Goal: Use online tool/utility: Utilize a website feature to perform a specific function

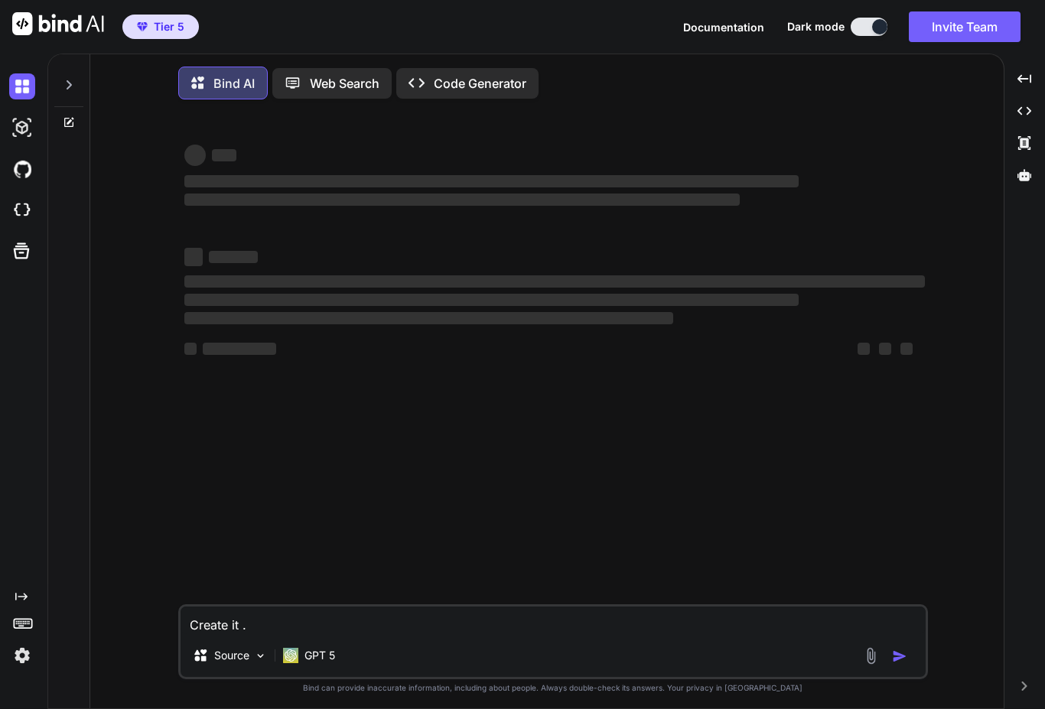
type textarea "x"
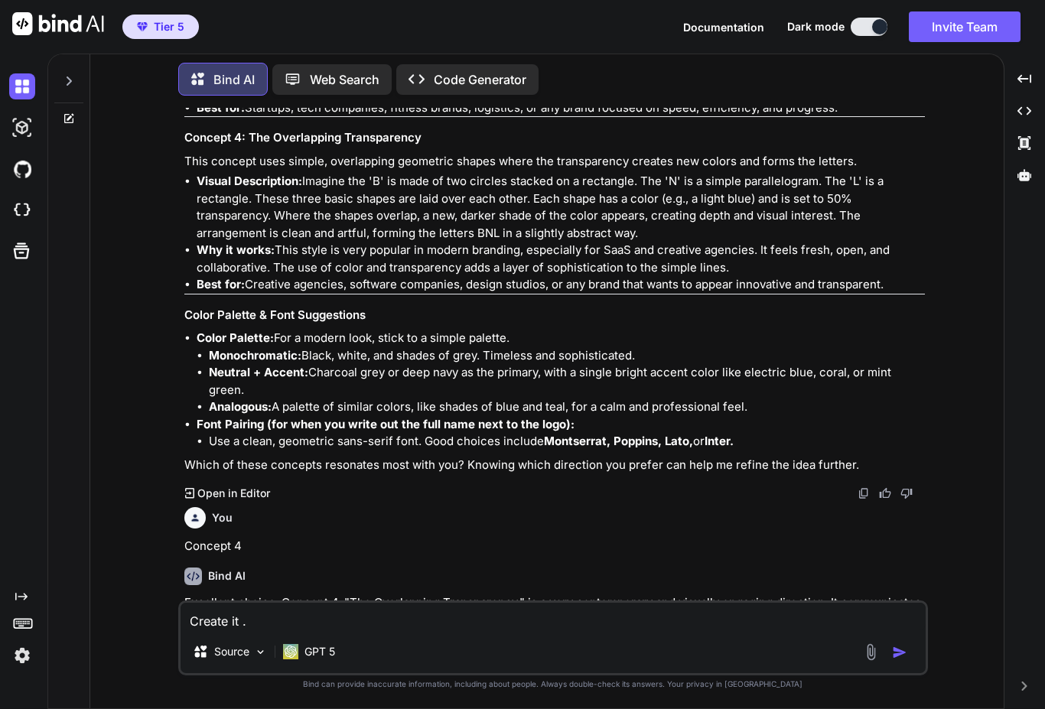
scroll to position [1741, 0]
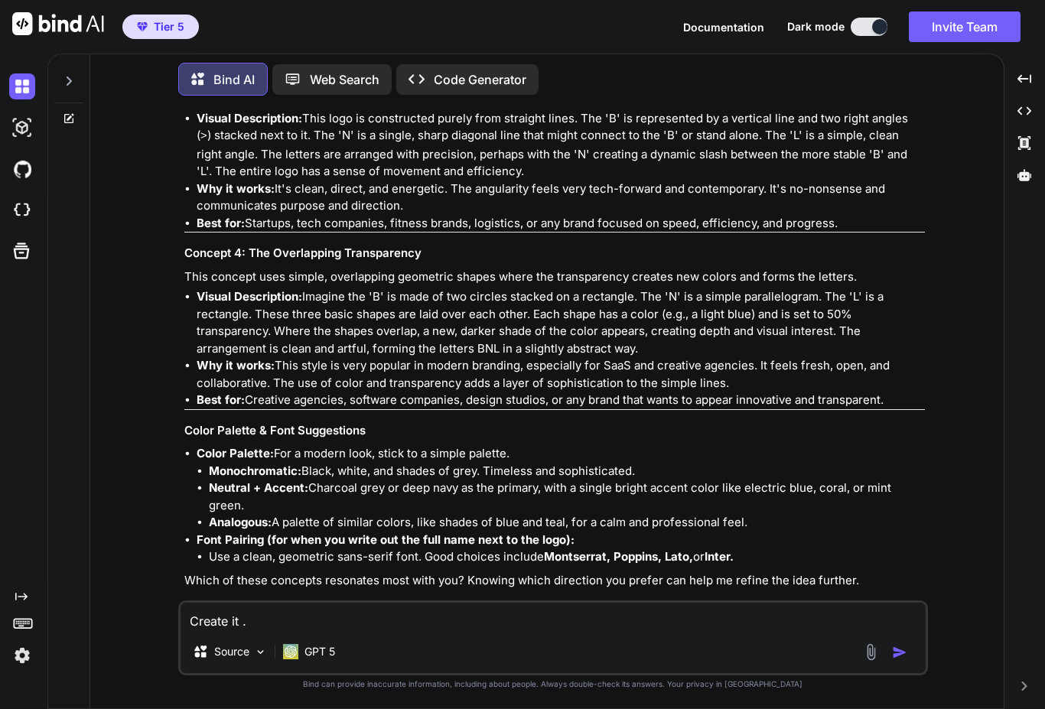
scroll to position [1741, 0]
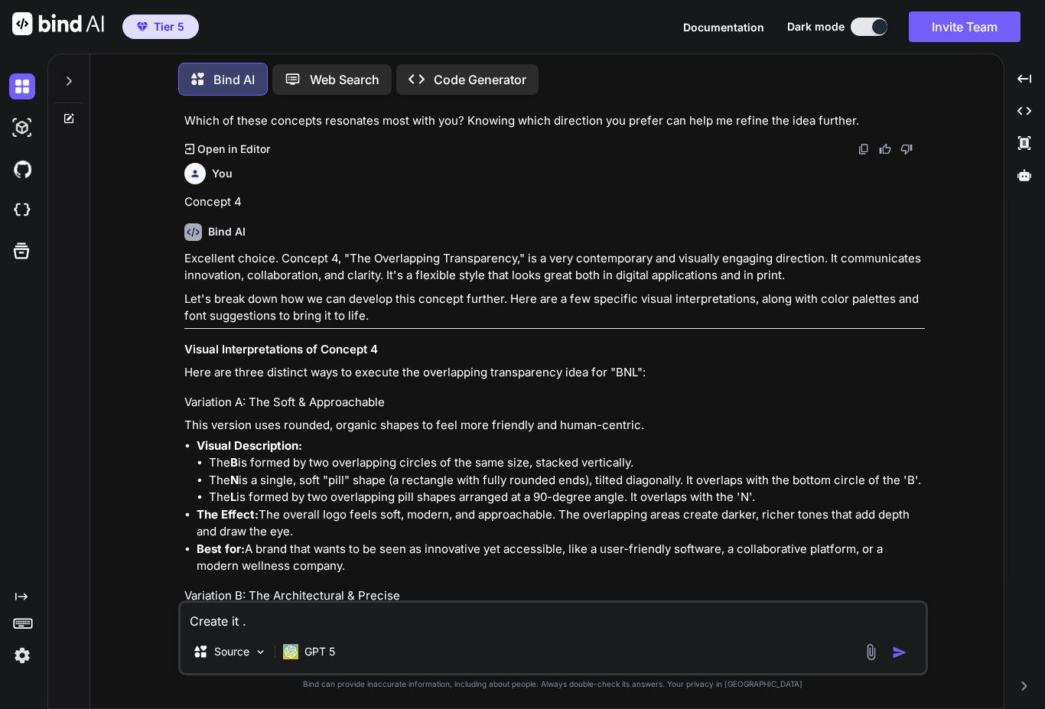
click at [73, 50] on div at bounding box center [68, 76] width 29 height 53
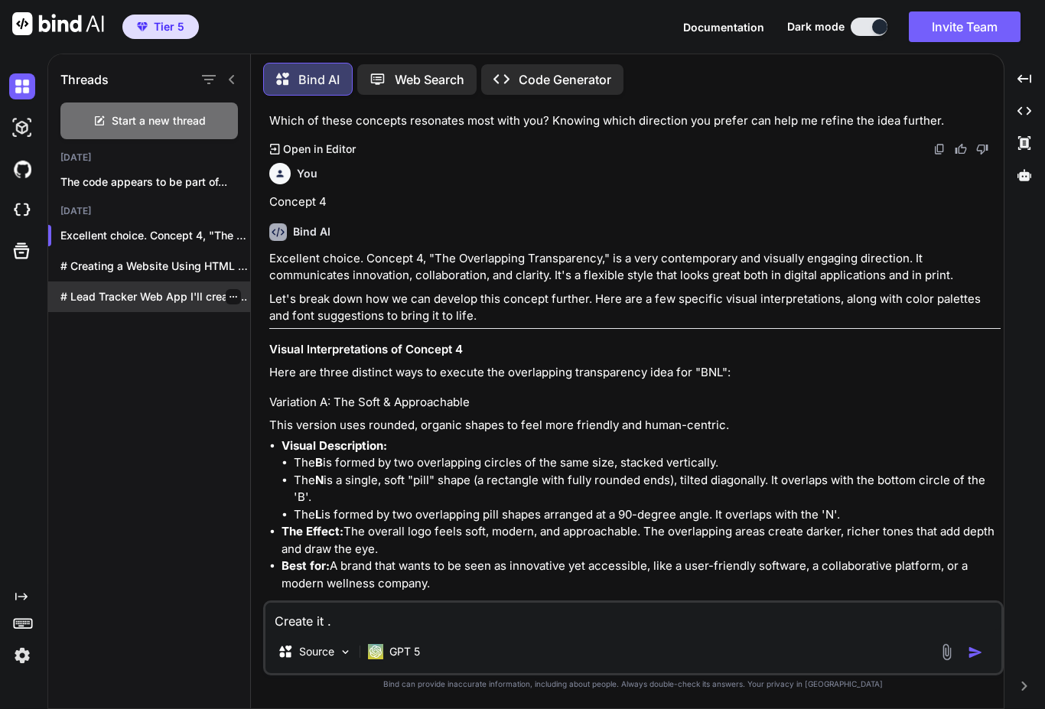
click at [97, 289] on p "# Lead Tracker Web App I'll create..." at bounding box center [155, 296] width 190 height 15
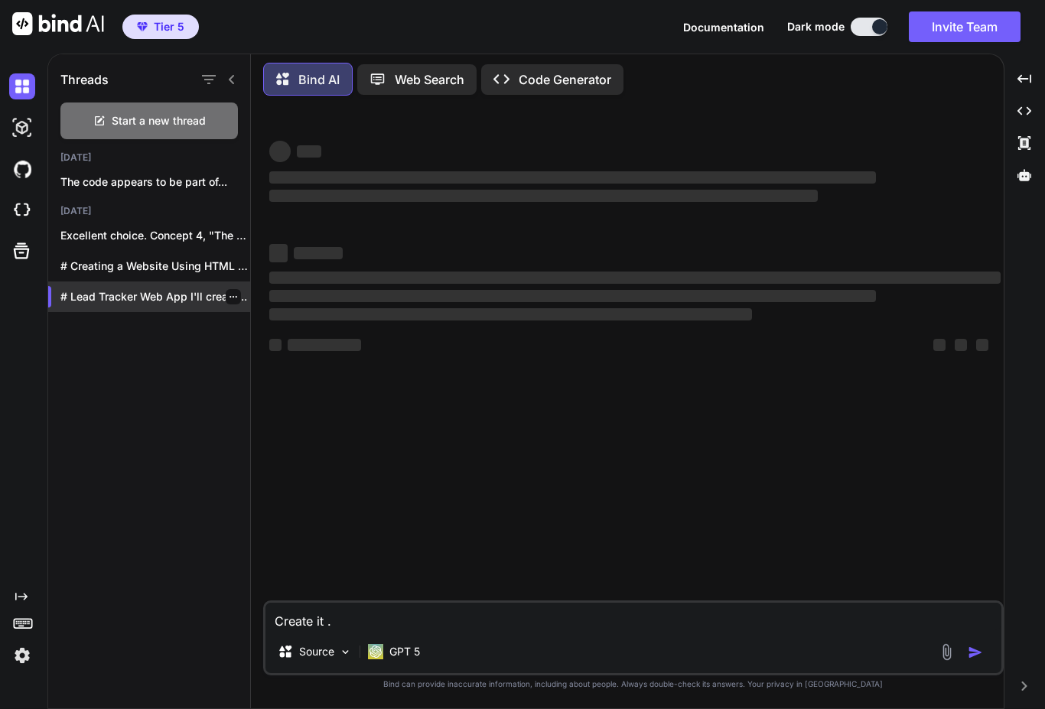
scroll to position [0, 0]
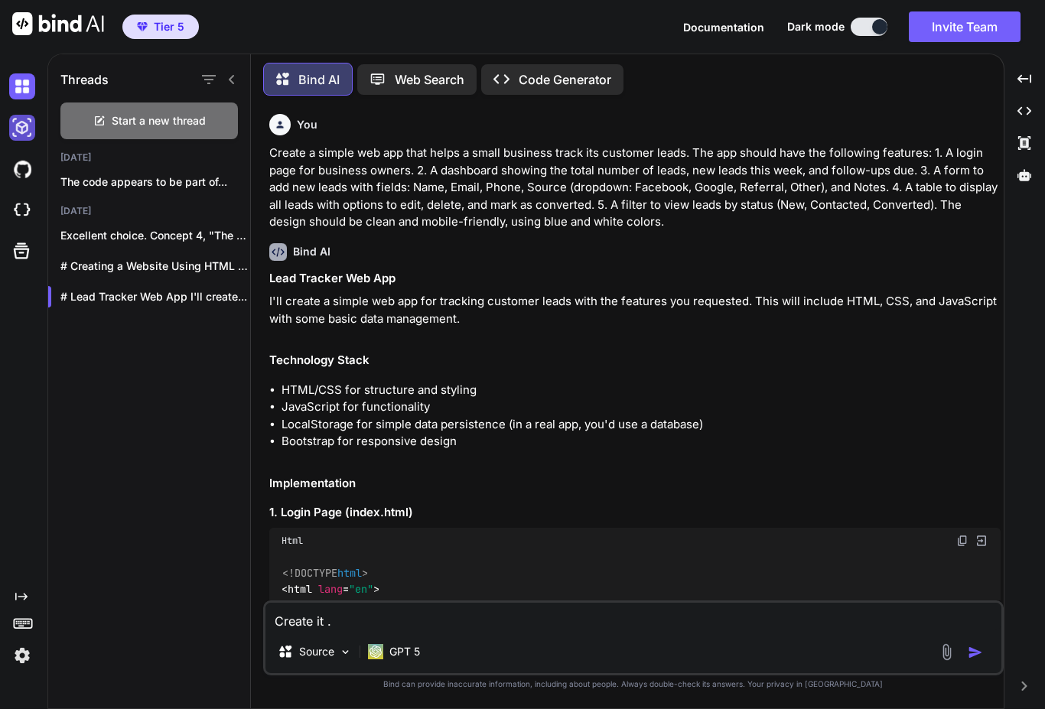
click at [20, 115] on img at bounding box center [22, 128] width 26 height 26
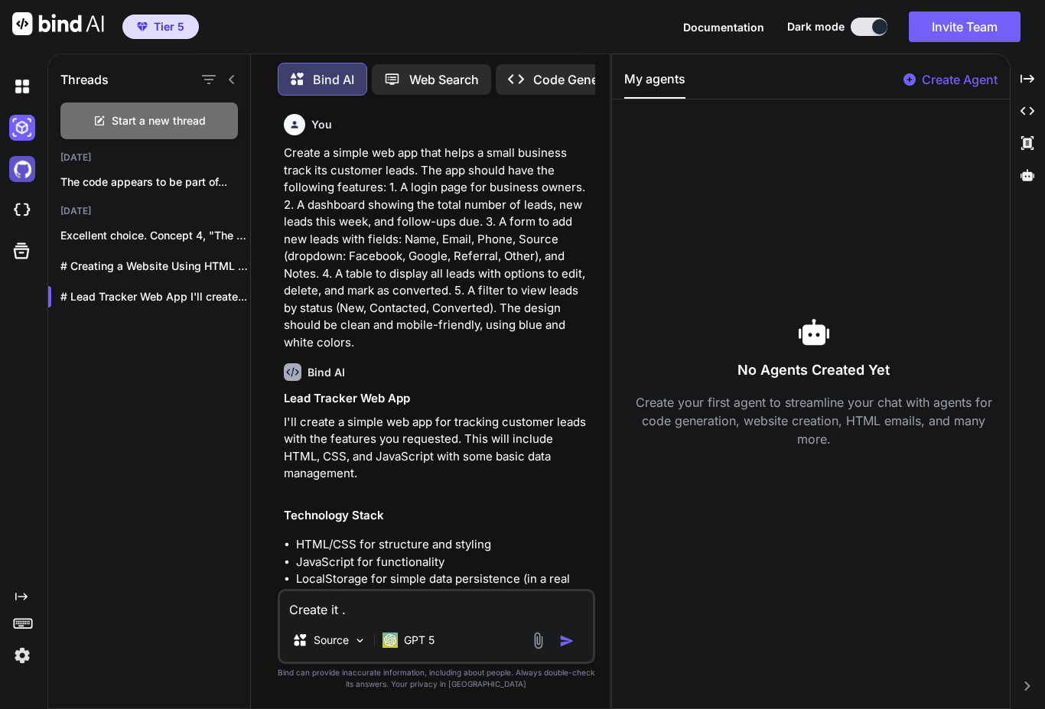
click at [23, 156] on img at bounding box center [22, 169] width 26 height 26
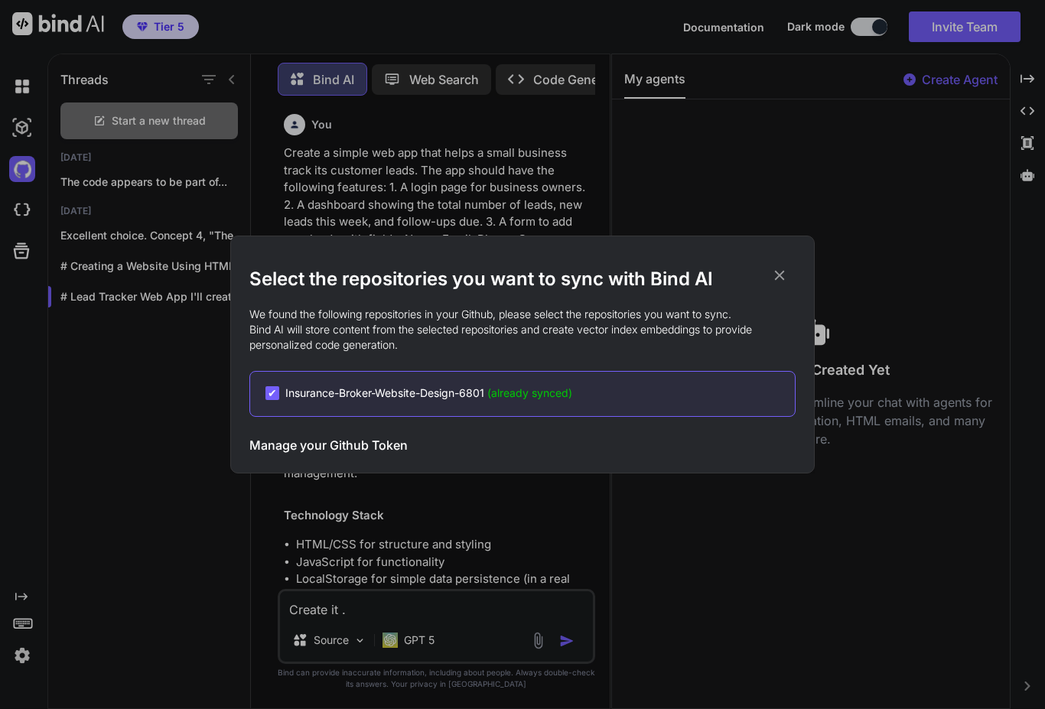
click at [775, 287] on h2 "Select the repositories you want to sync with Bind AI" at bounding box center [522, 279] width 546 height 24
click at [270, 386] on span "✔" at bounding box center [272, 392] width 9 height 15
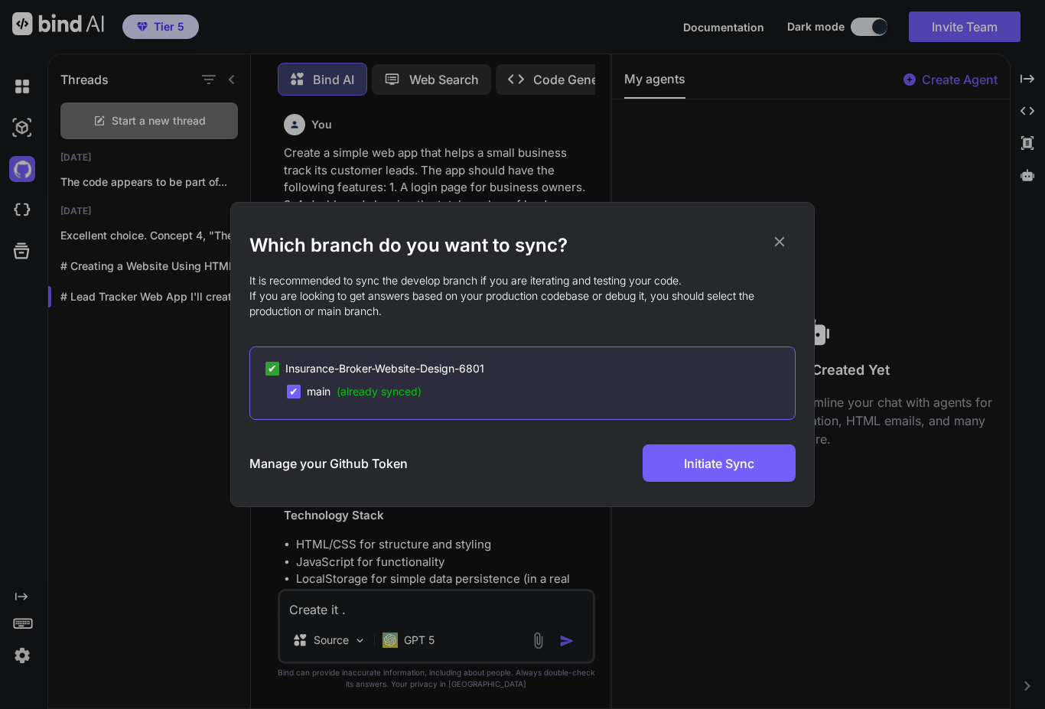
click at [772, 250] on h2 "Which branch do you want to sync?" at bounding box center [522, 245] width 546 height 24
click at [766, 239] on h2 "Which branch do you want to sync?" at bounding box center [522, 245] width 546 height 24
click at [783, 244] on icon at bounding box center [779, 241] width 17 height 17
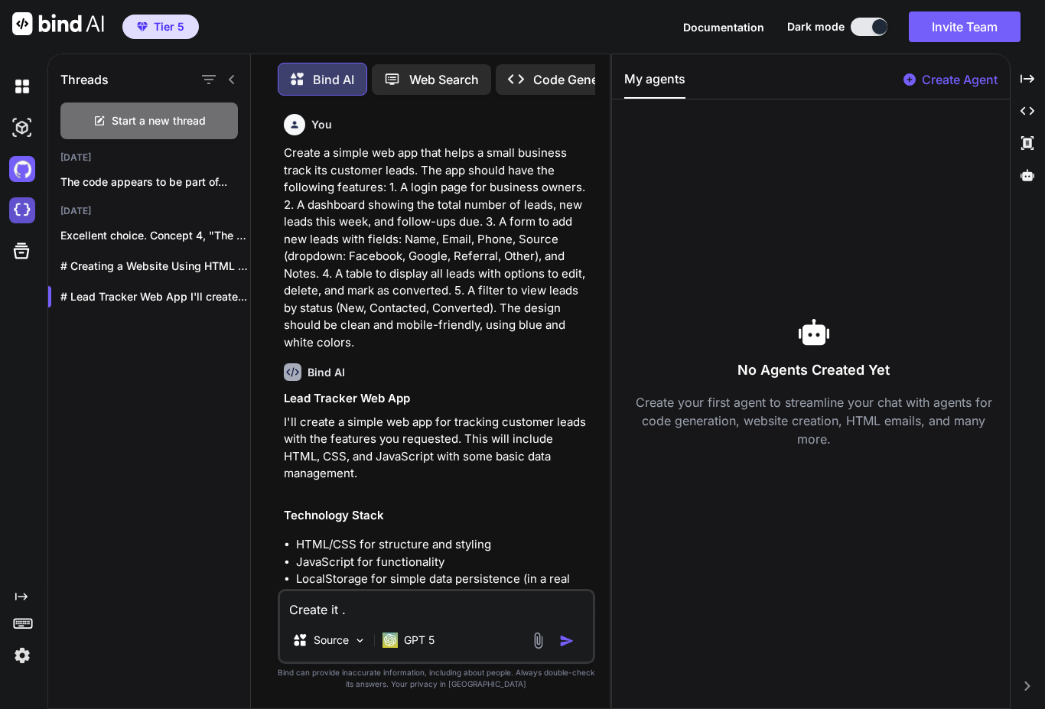
click at [11, 197] on img at bounding box center [22, 210] width 26 height 26
type textarea "x"
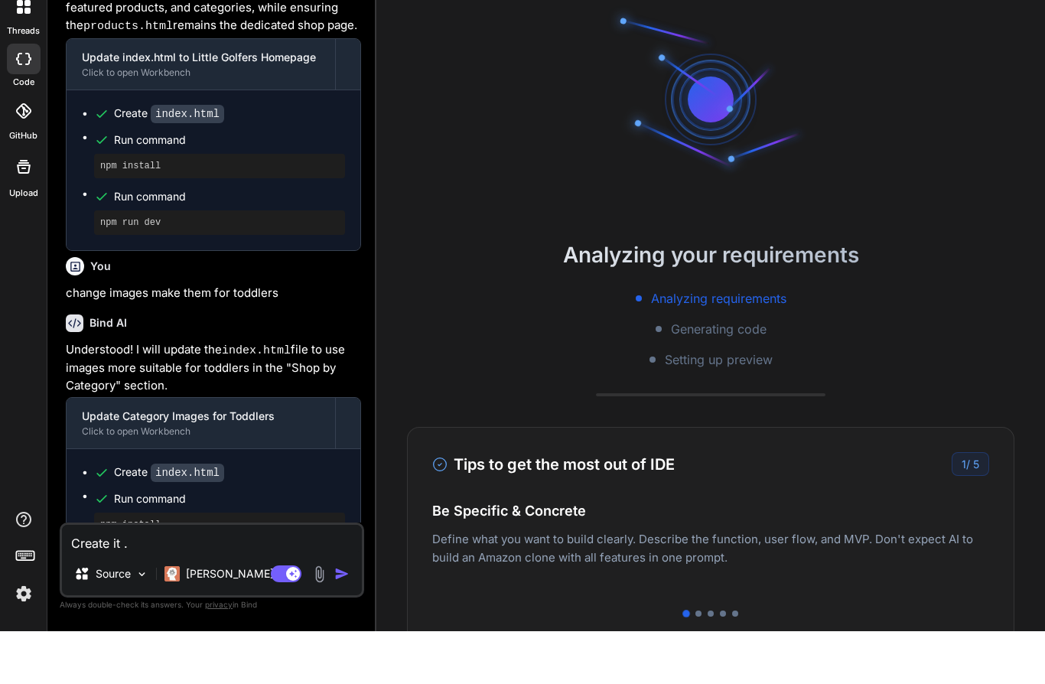
scroll to position [67, 0]
type textarea "x"
type textarea "Create it"
type textarea "x"
type textarea "Create it"
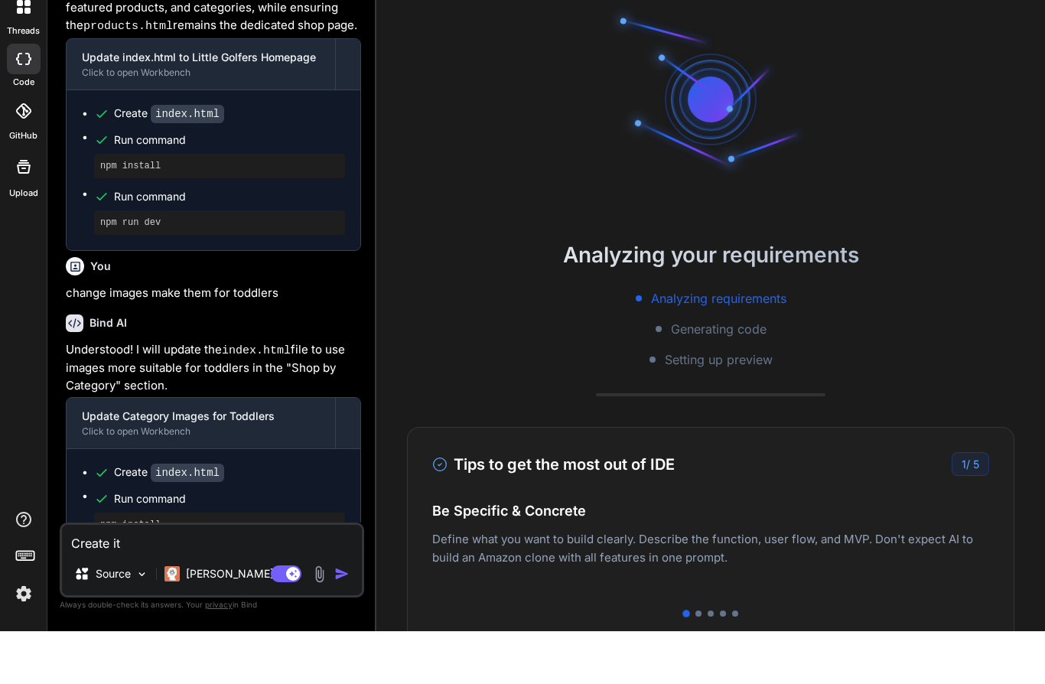
type textarea "x"
type textarea "Create i"
type textarea "x"
type textarea "Create"
type textarea "x"
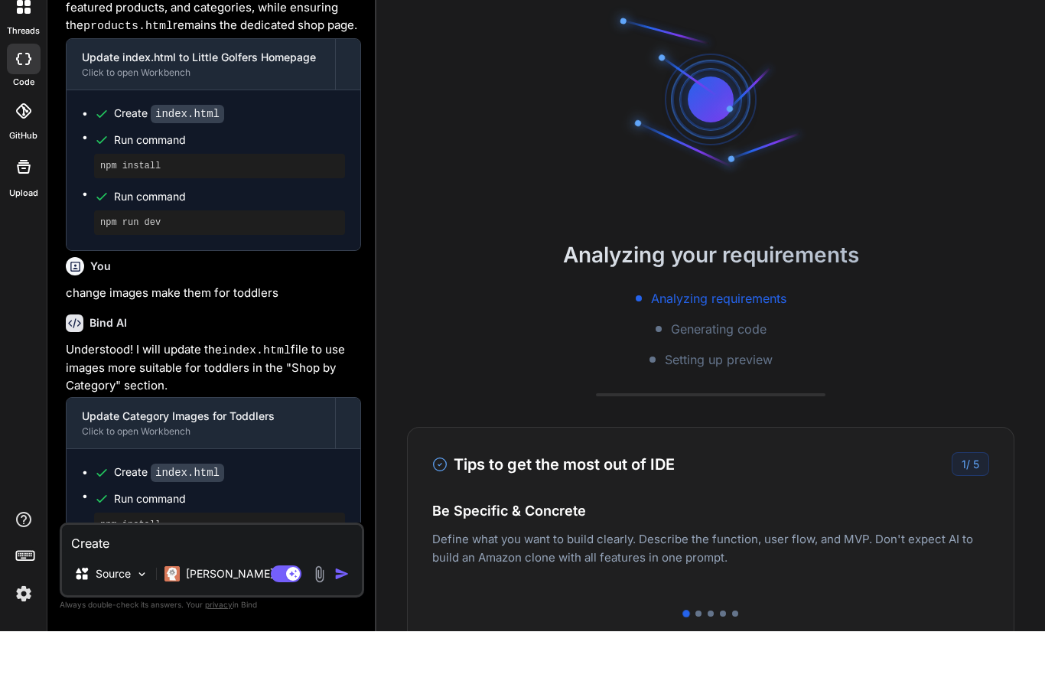
type textarea "Create"
type textarea "x"
type textarea "Creat"
type textarea "x"
type textarea "Crea"
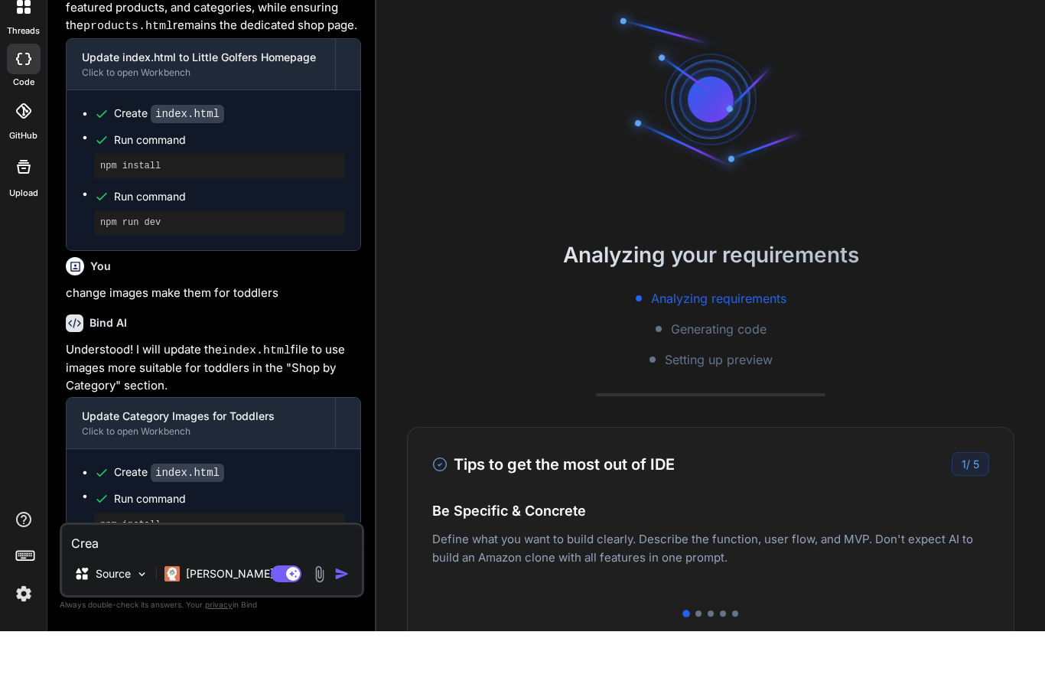
type textarea "x"
type textarea "Cre"
type textarea "x"
type textarea "Cr"
type textarea "x"
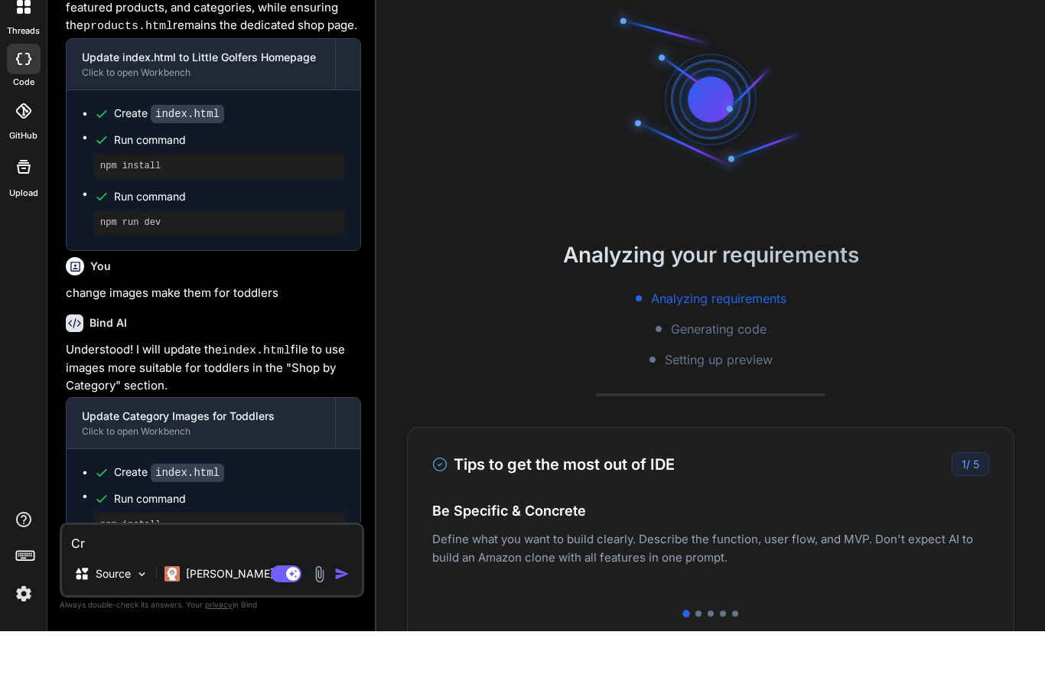
type textarea "C"
type textarea "x"
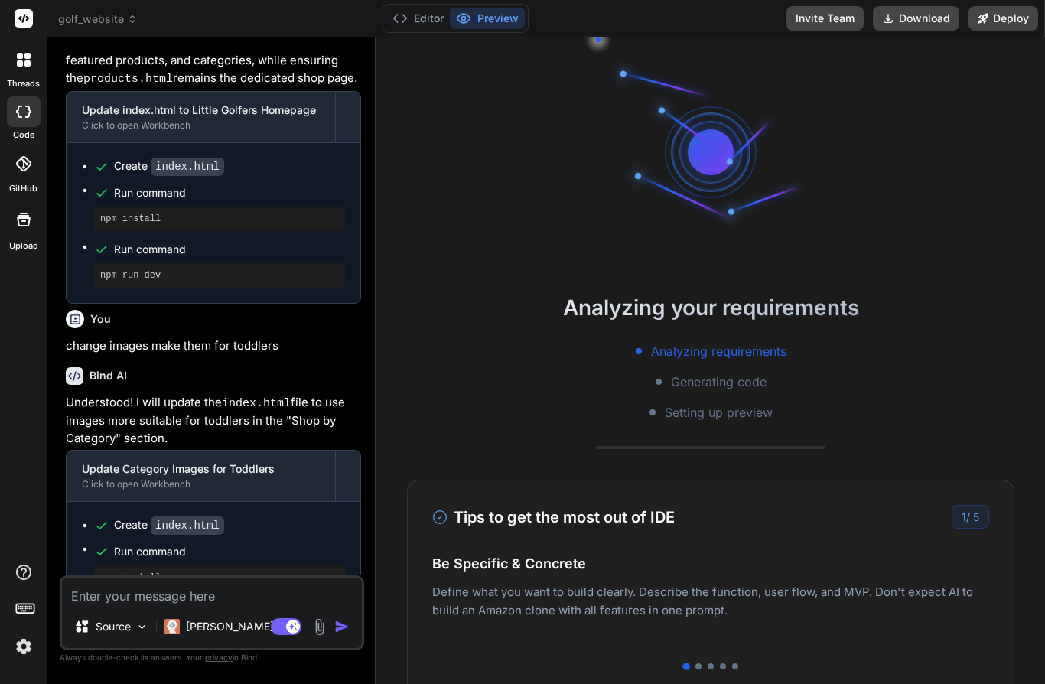
scroll to position [0, 0]
click at [482, 19] on button "Preview" at bounding box center [487, 18] width 75 height 21
click at [397, 12] on icon at bounding box center [399, 18] width 15 height 15
